Goal: Task Accomplishment & Management: Use online tool/utility

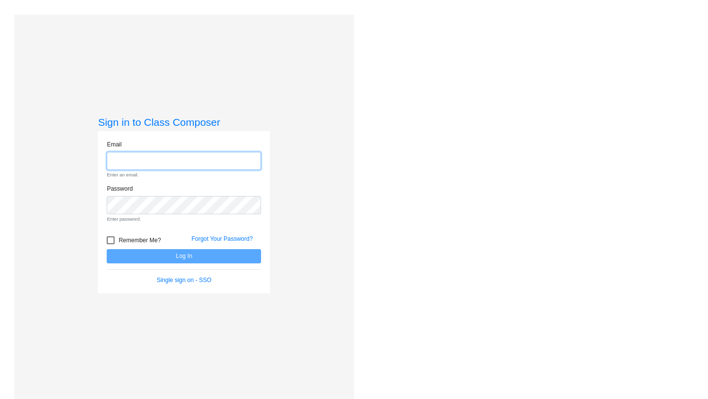
paste input "mc6272522.3hzkwxoc@mailosaur.net"
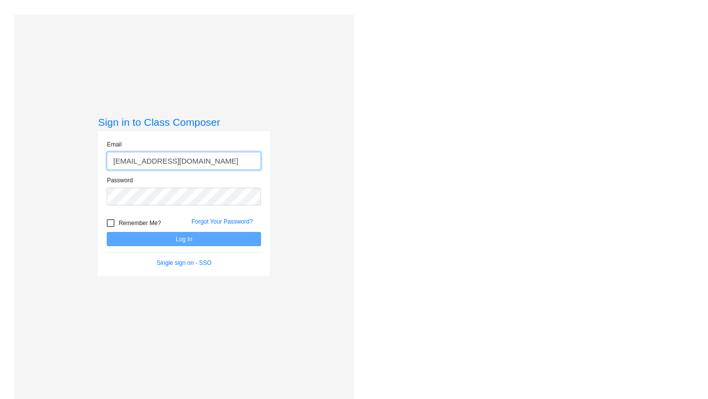
type input "mc6272522.3hzkwxoc@mailosaur.net"
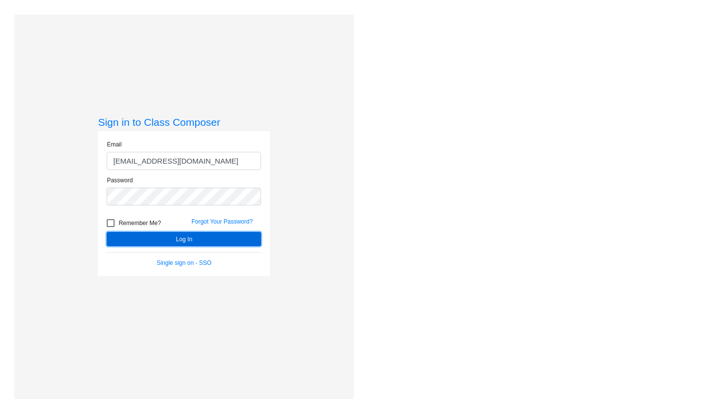
click at [188, 239] on button "Log In" at bounding box center [184, 239] width 154 height 14
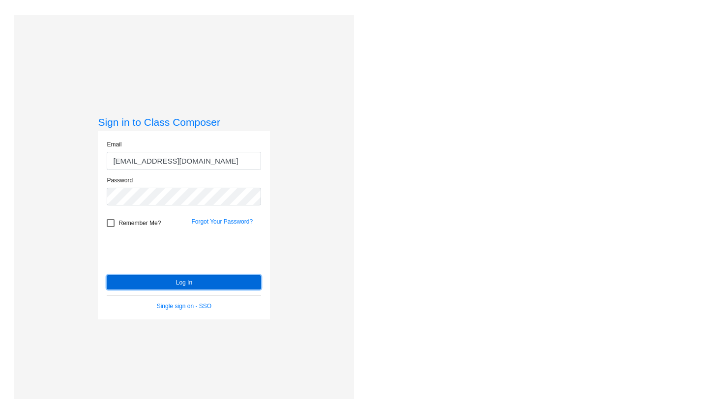
click at [188, 285] on button "Log In" at bounding box center [184, 282] width 154 height 14
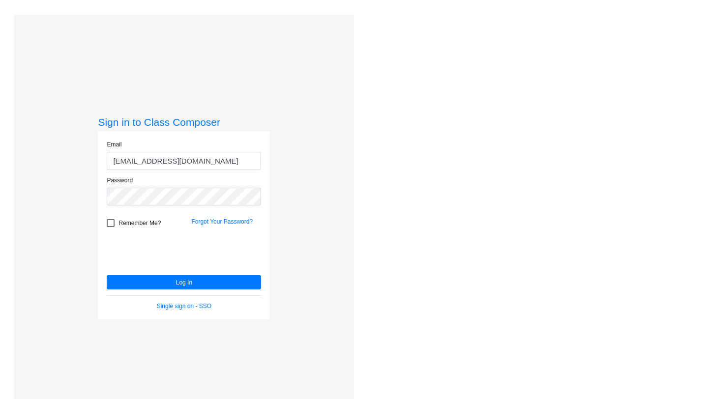
click at [398, 85] on div "Love Class Composer? Share it with a friend! If you're happy with Class Compose…" at bounding box center [527, 214] width 347 height 399
click at [364, 97] on div "Love Class Composer? Share it with a friend! If you're happy with Class Compose…" at bounding box center [527, 214] width 347 height 399
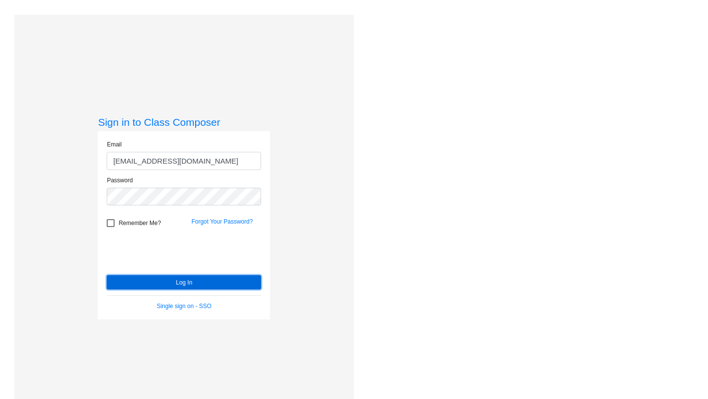
click at [201, 283] on button "Log In" at bounding box center [184, 282] width 154 height 14
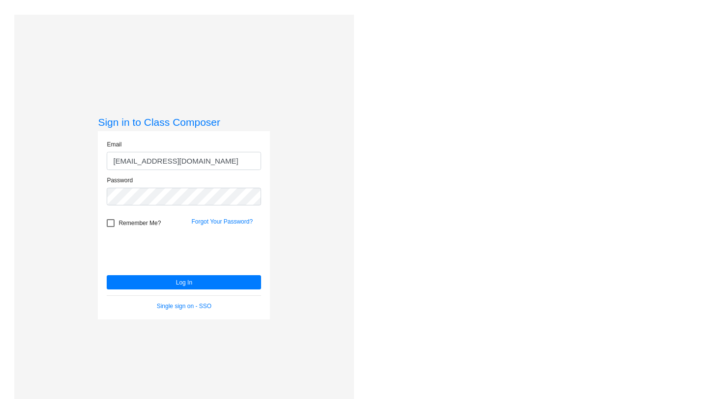
click at [618, 296] on div "Love Class Composer? Share it with a friend! If you're happy with Class Compose…" at bounding box center [527, 214] width 347 height 399
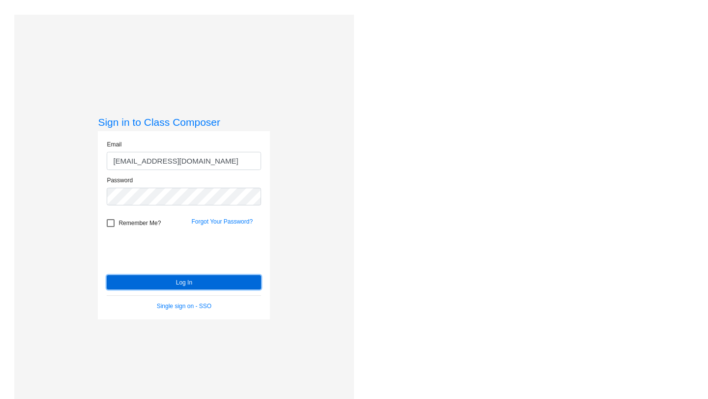
click at [225, 282] on button "Log In" at bounding box center [184, 282] width 154 height 14
